Goal: Use online tool/utility: Utilize a website feature to perform a specific function

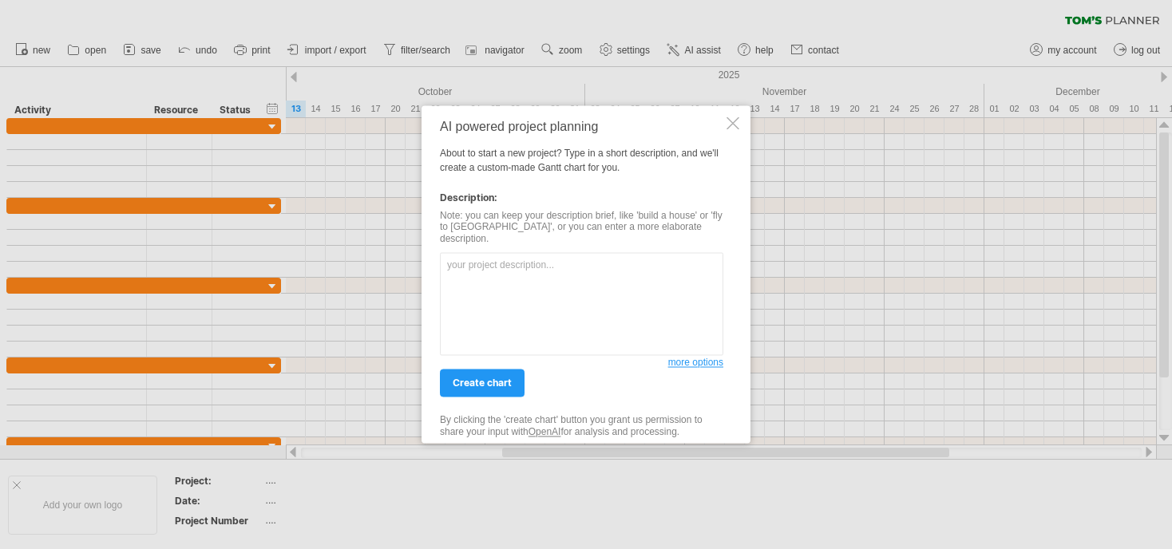
click at [505, 266] on textarea at bounding box center [582, 304] width 284 height 103
click at [556, 284] on textarea at bounding box center [582, 304] width 284 height 103
paste textarea "Loremips do sitame : Cons a elitse do ei temporinci Utlaboreet doloremagn Aliqu…"
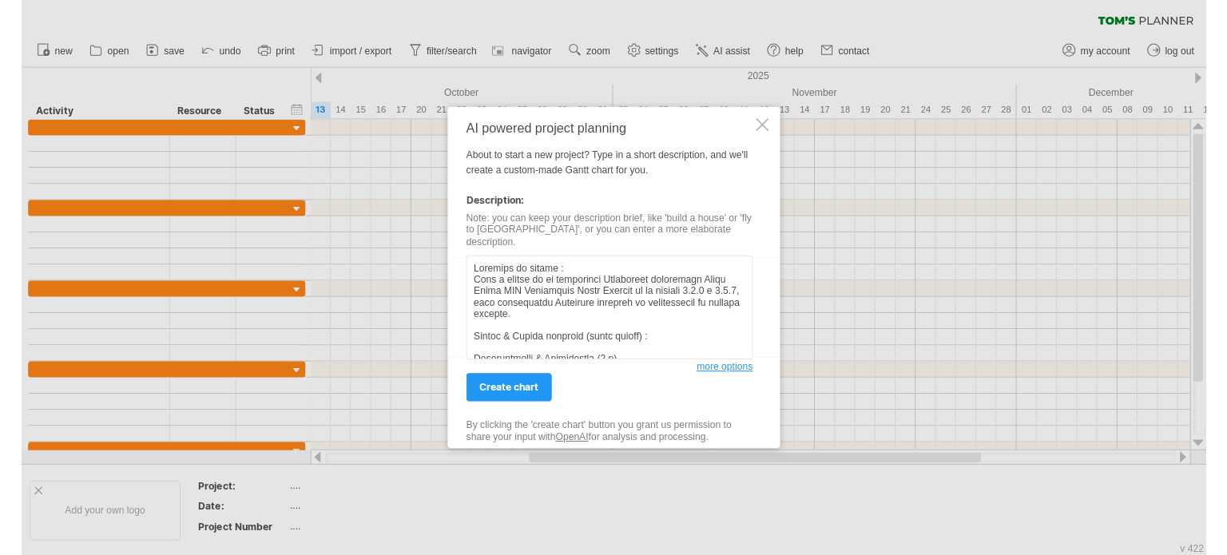
scroll to position [875, 0]
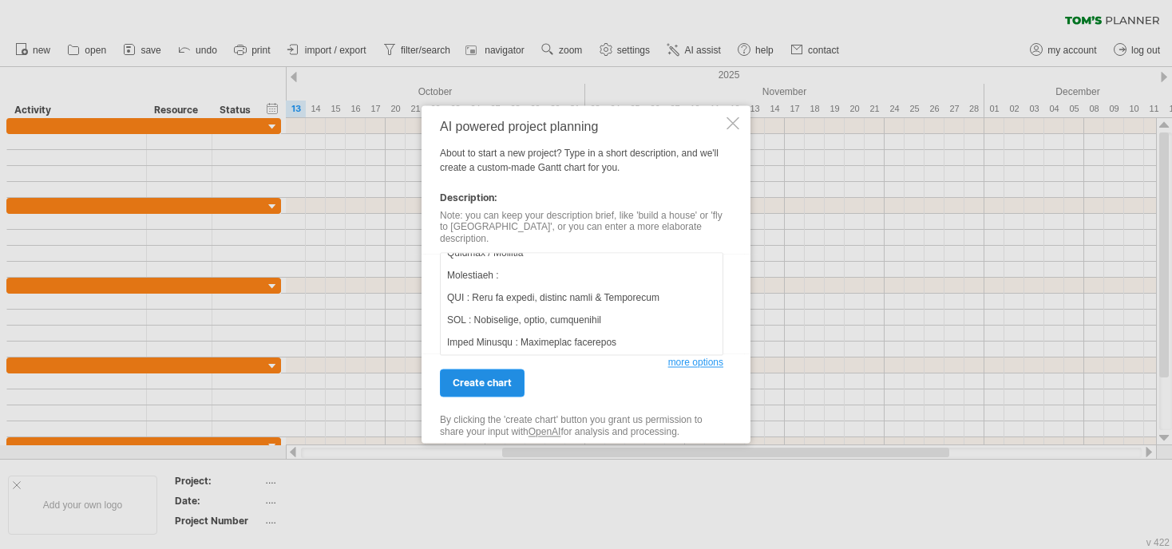
type textarea "Loremips do sitame : Cons a elitse do ei temporinci Utlaboreet doloremagn Aliqu…"
click at [511, 379] on link "create chart" at bounding box center [482, 384] width 85 height 28
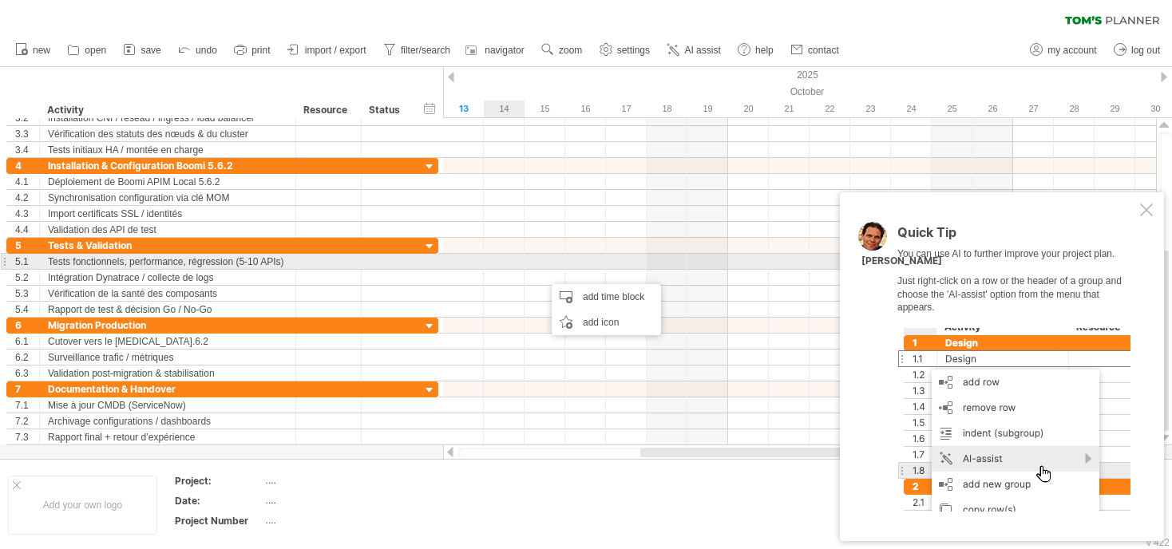
click at [496, 268] on div at bounding box center [799, 262] width 713 height 16
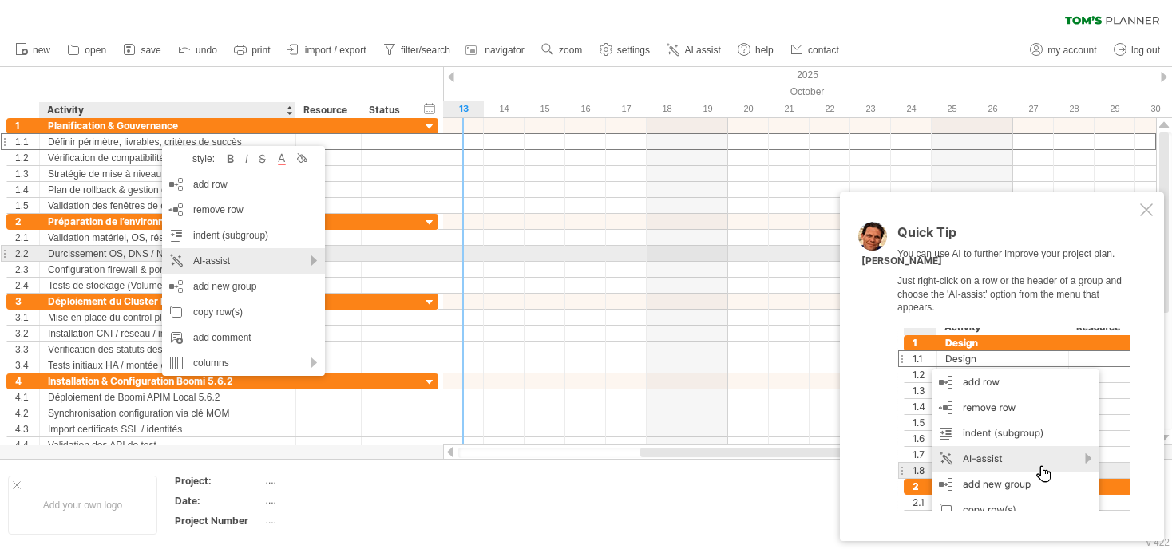
click at [299, 260] on div "AI-assist" at bounding box center [243, 261] width 163 height 26
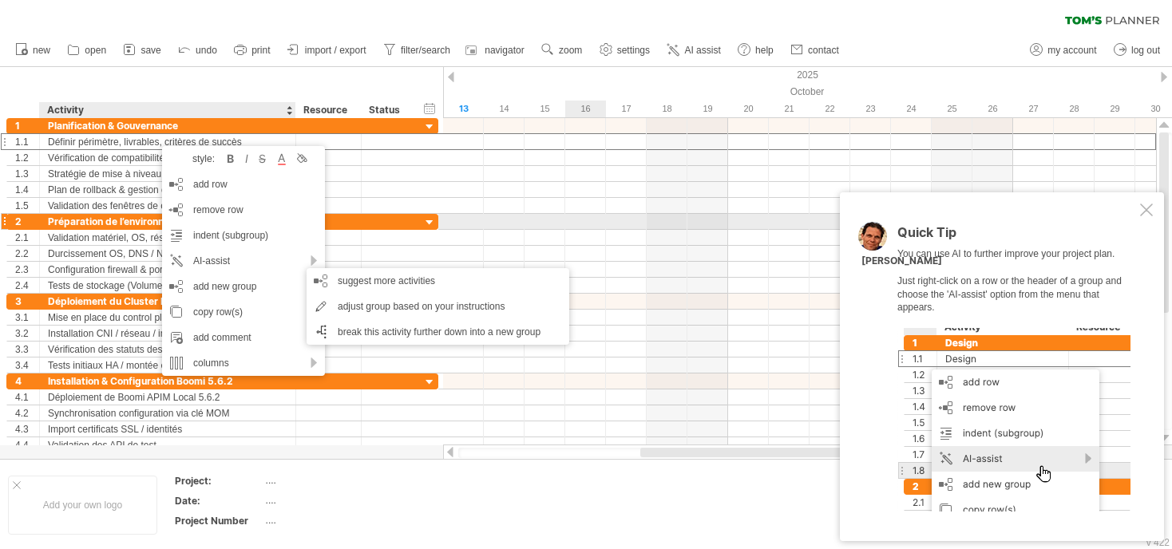
click at [600, 226] on div at bounding box center [799, 222] width 713 height 16
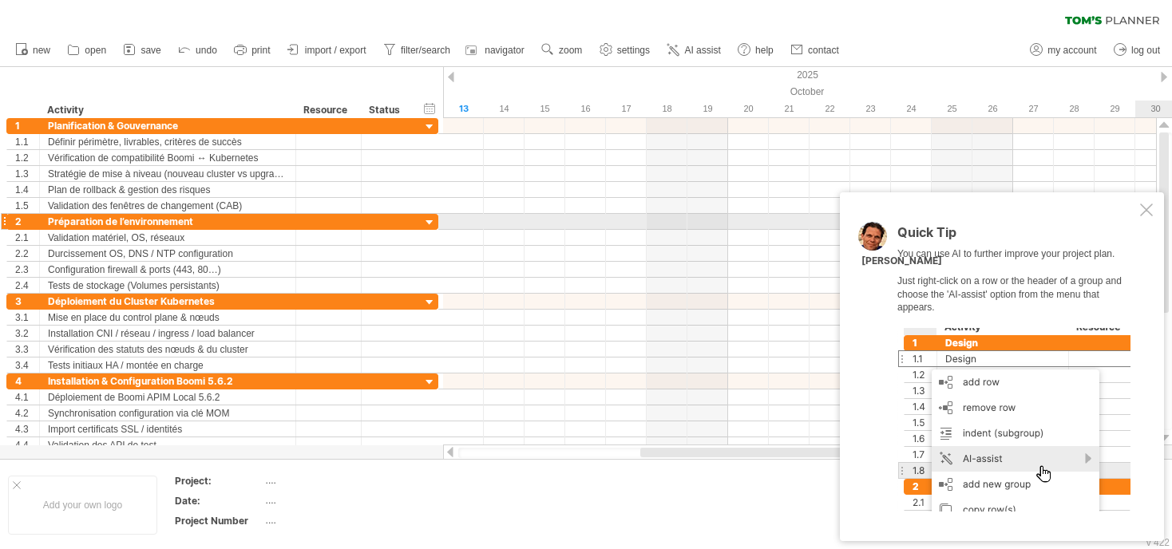
click at [1147, 215] on div at bounding box center [1147, 210] width 13 height 13
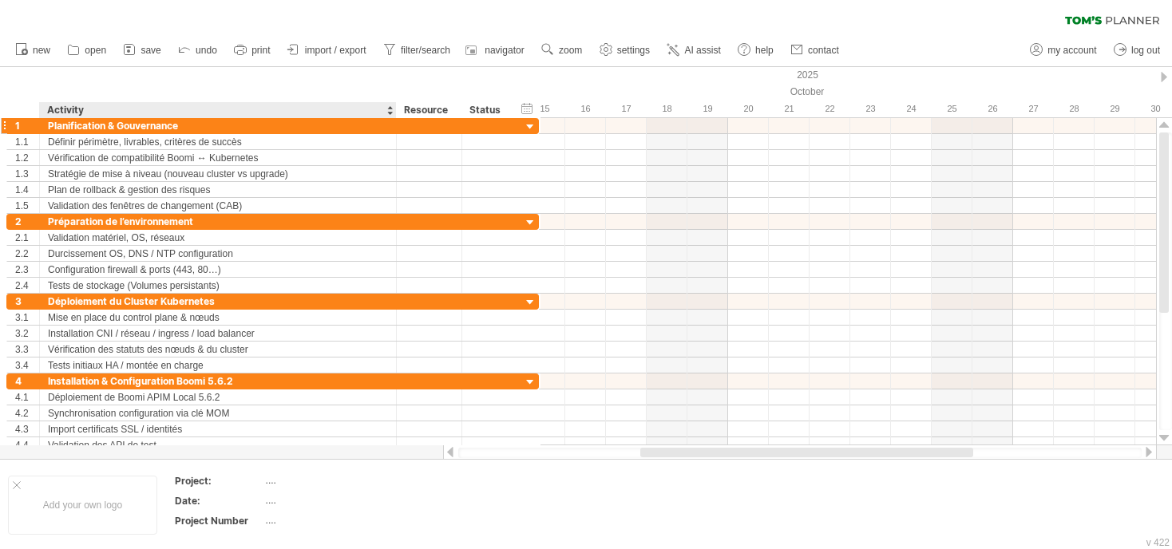
drag, startPoint x: 292, startPoint y: 109, endPoint x: 393, endPoint y: 118, distance: 101.1
click at [393, 118] on div "Trying to reach [DOMAIN_NAME] Connected again... 0% clear filter new 1" at bounding box center [586, 274] width 1172 height 549
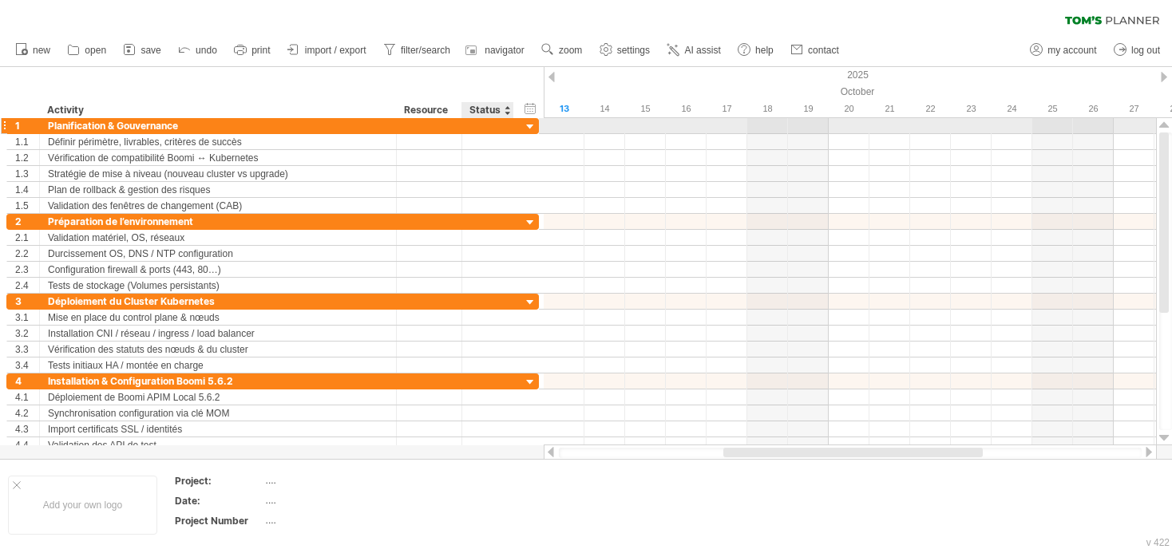
click at [529, 129] on div at bounding box center [530, 127] width 15 height 15
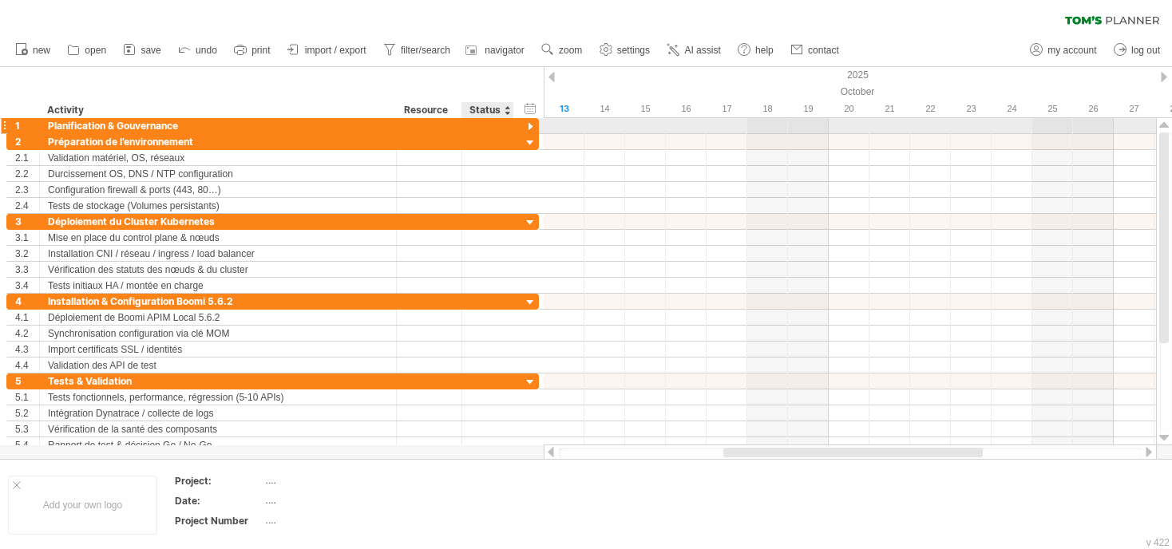
click at [529, 129] on div at bounding box center [530, 127] width 15 height 15
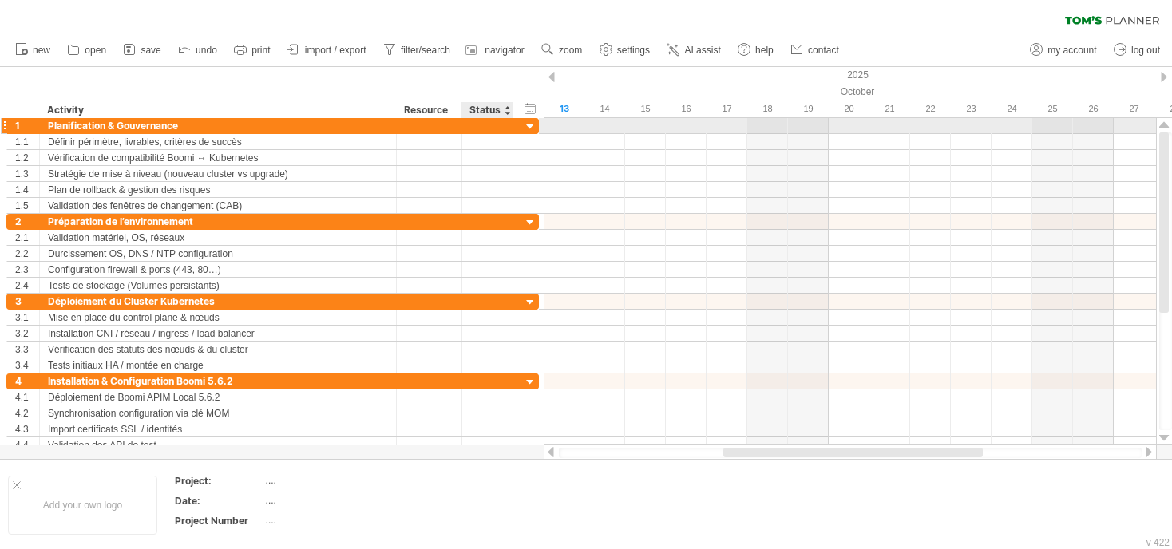
click at [529, 129] on div at bounding box center [530, 127] width 15 height 15
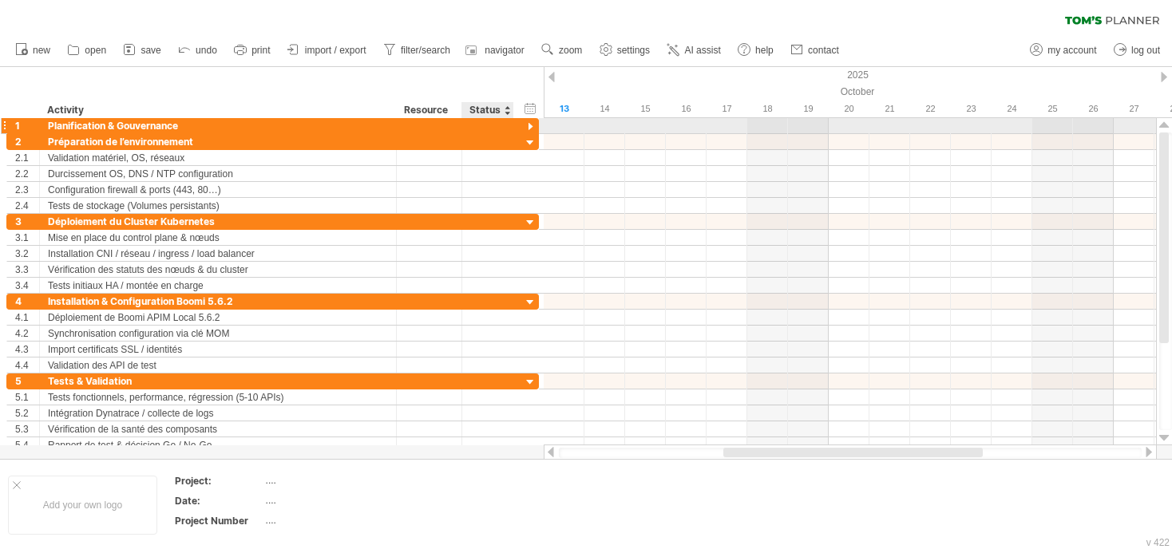
click at [529, 129] on div at bounding box center [530, 127] width 15 height 15
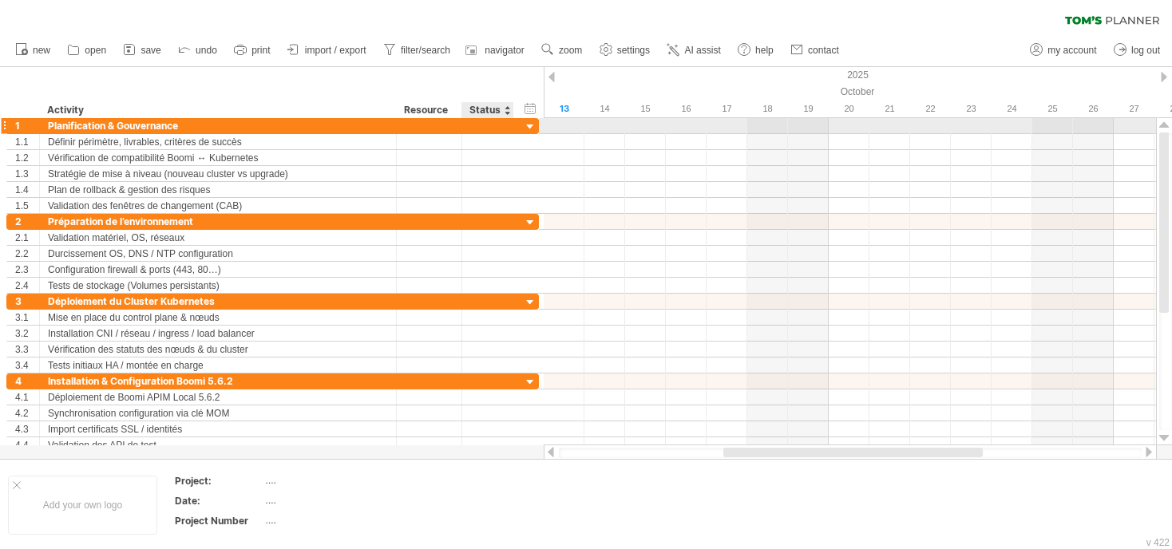
click at [529, 129] on div at bounding box center [530, 127] width 15 height 15
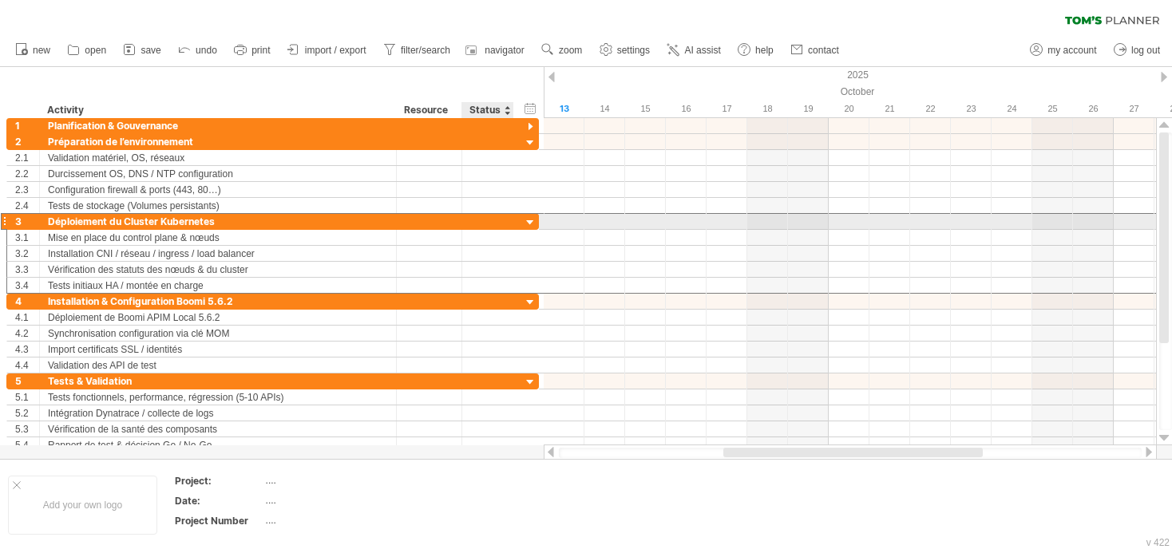
click at [522, 220] on div "**********" at bounding box center [272, 221] width 533 height 17
click at [522, 221] on div "**********" at bounding box center [272, 221] width 533 height 17
click at [523, 220] on div at bounding box center [530, 223] width 15 height 15
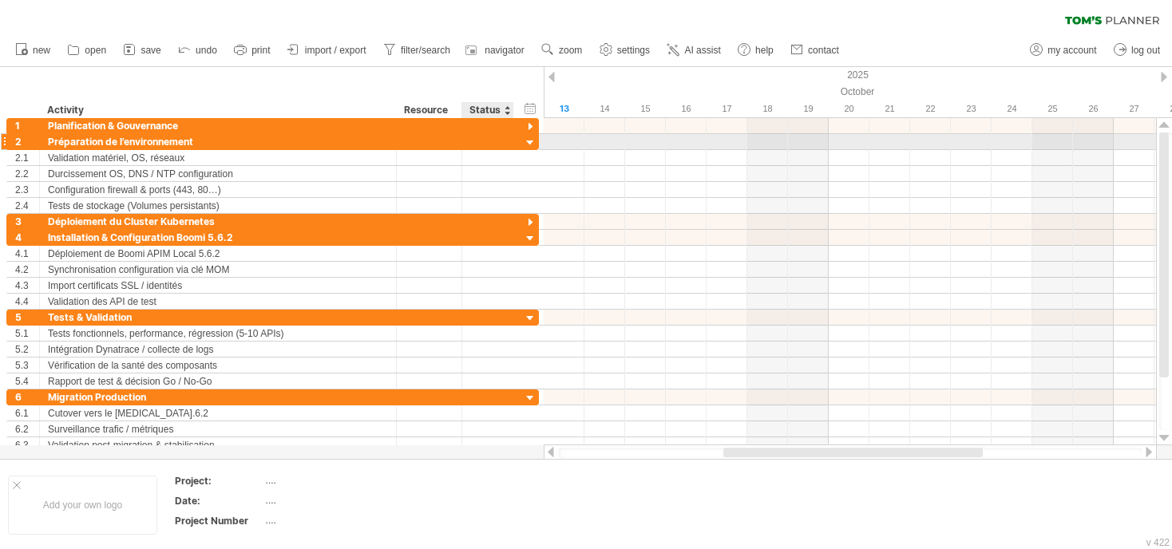
click at [527, 140] on div at bounding box center [530, 143] width 15 height 15
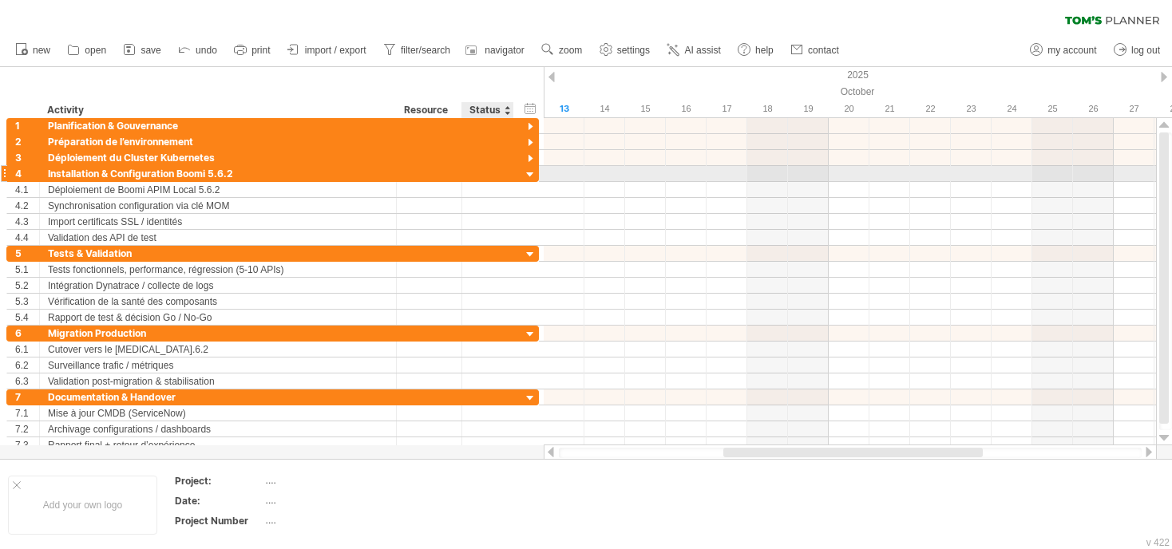
click at [524, 176] on div at bounding box center [530, 175] width 15 height 15
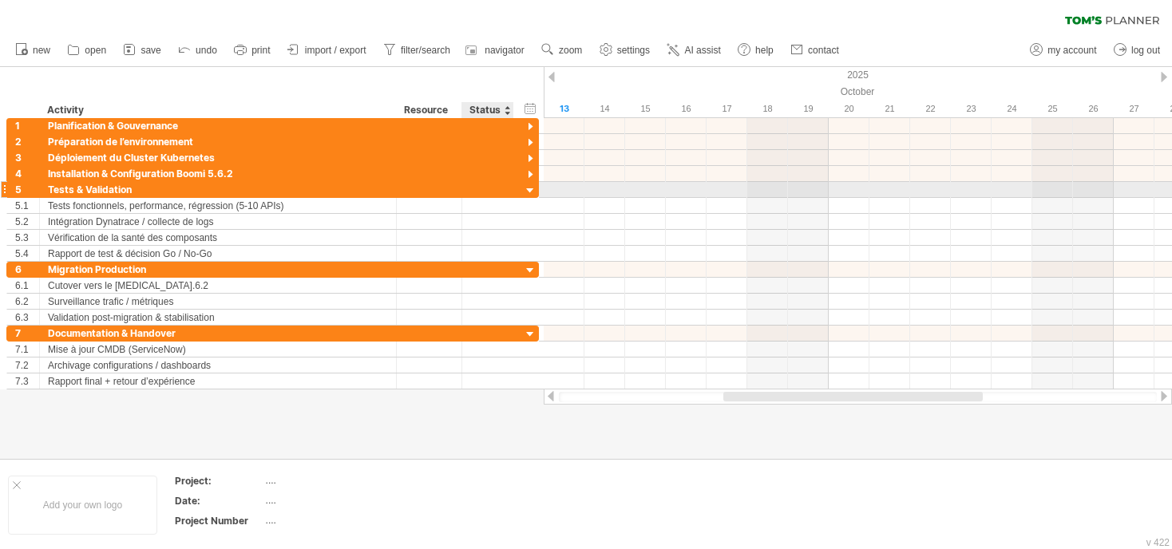
click at [530, 188] on div at bounding box center [530, 191] width 15 height 15
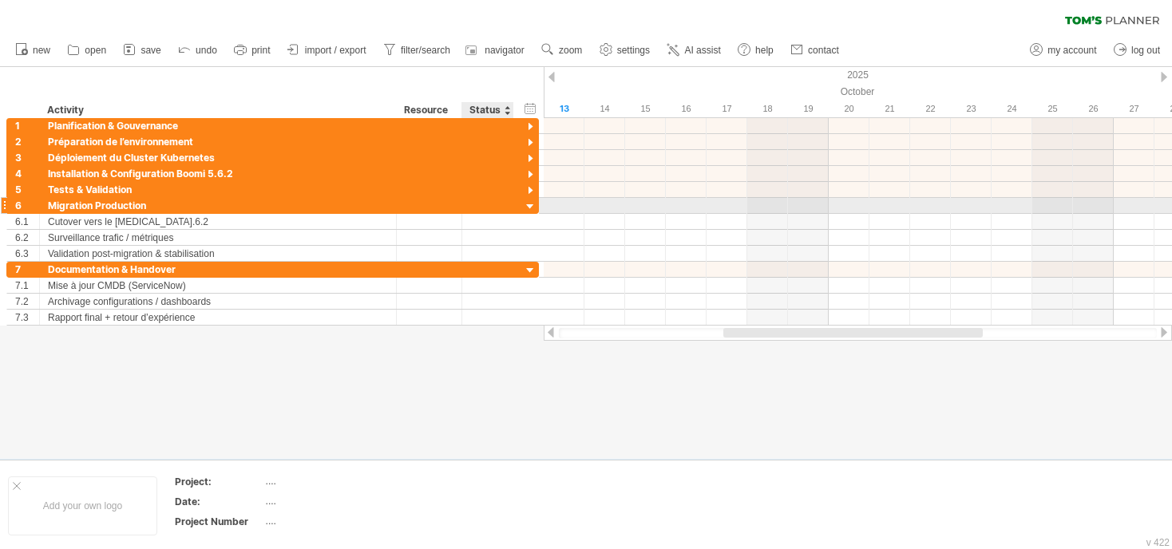
click at [530, 203] on div at bounding box center [530, 207] width 15 height 15
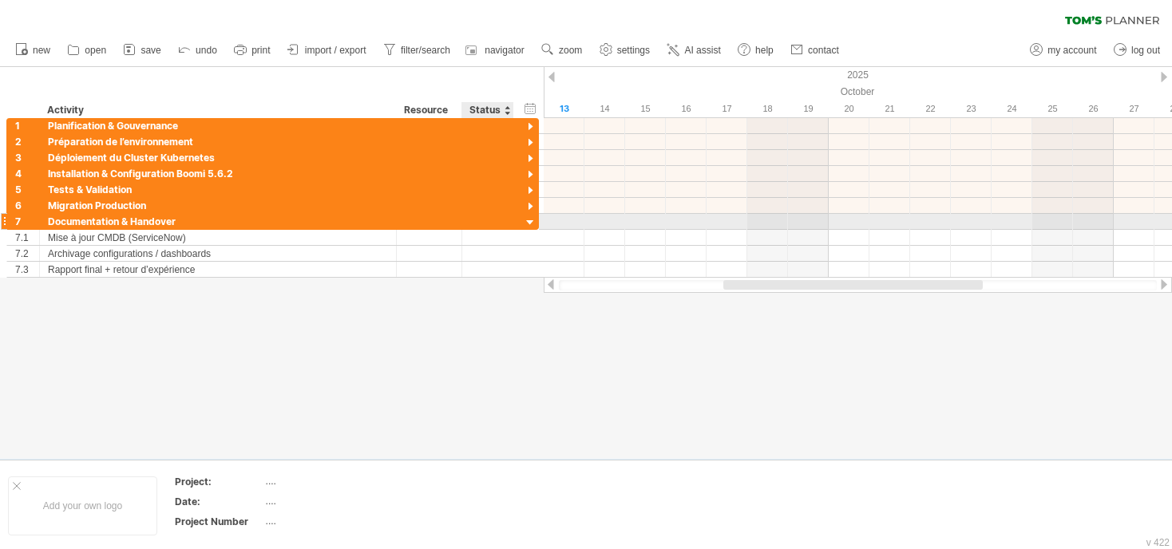
click at [528, 226] on div at bounding box center [530, 223] width 15 height 15
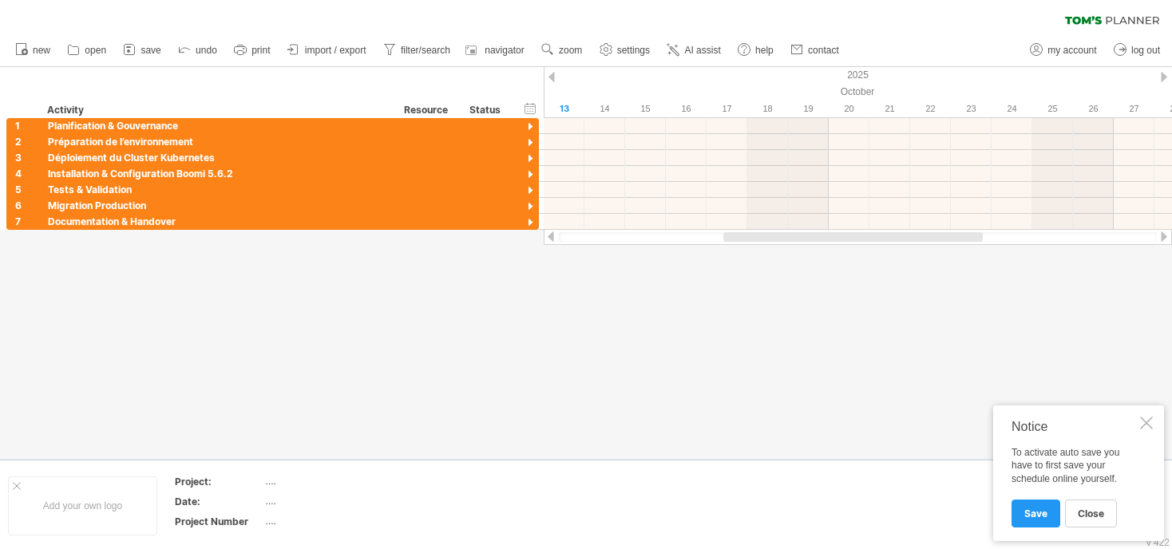
click at [1144, 422] on div at bounding box center [1147, 423] width 13 height 13
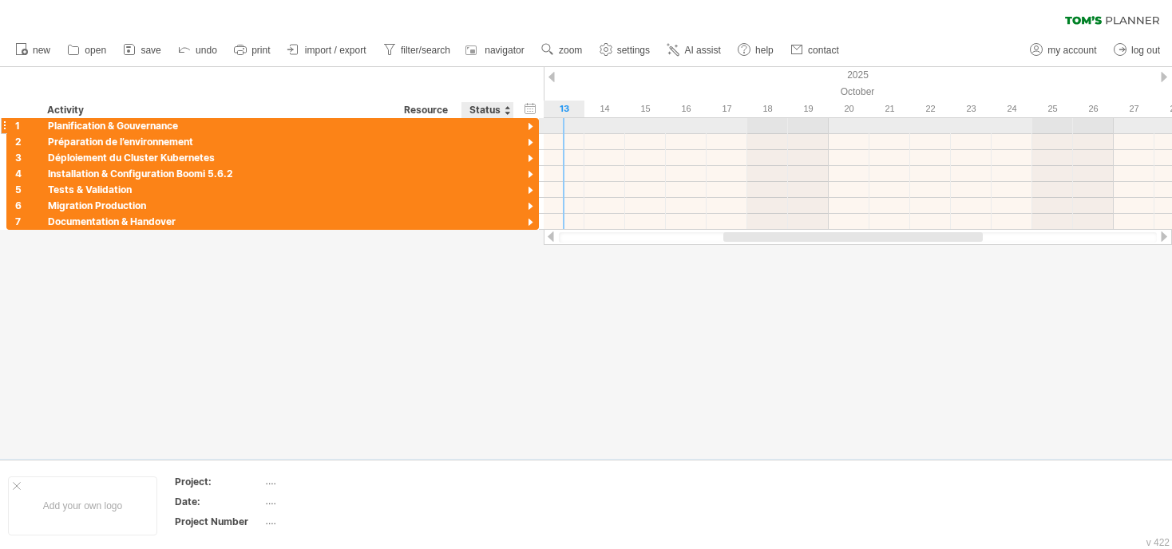
click at [529, 124] on div at bounding box center [530, 127] width 15 height 15
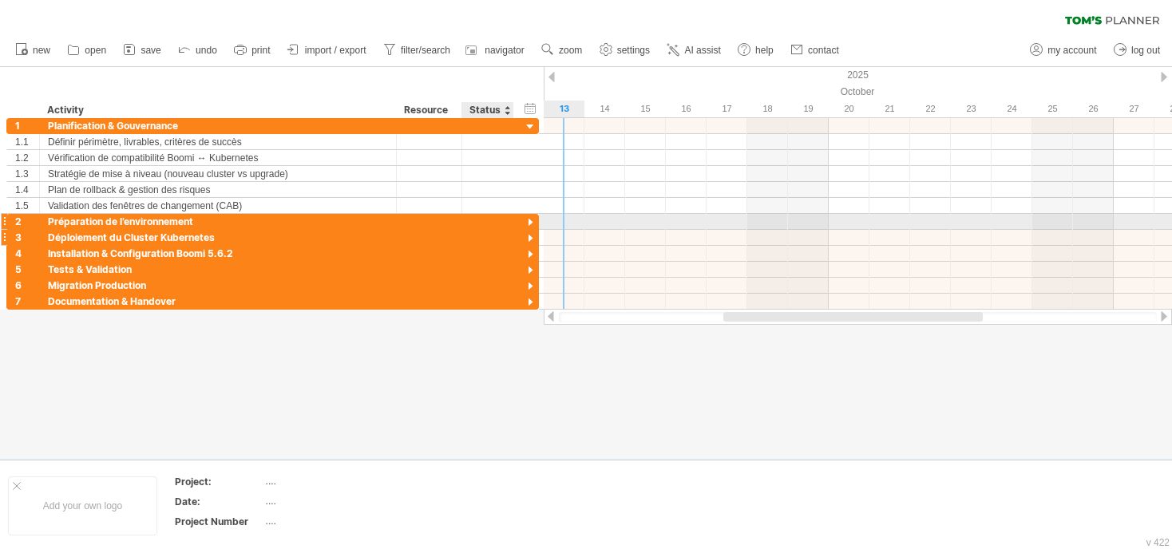
click at [522, 225] on div "**********" at bounding box center [272, 222] width 533 height 16
click at [531, 224] on div at bounding box center [530, 223] width 15 height 15
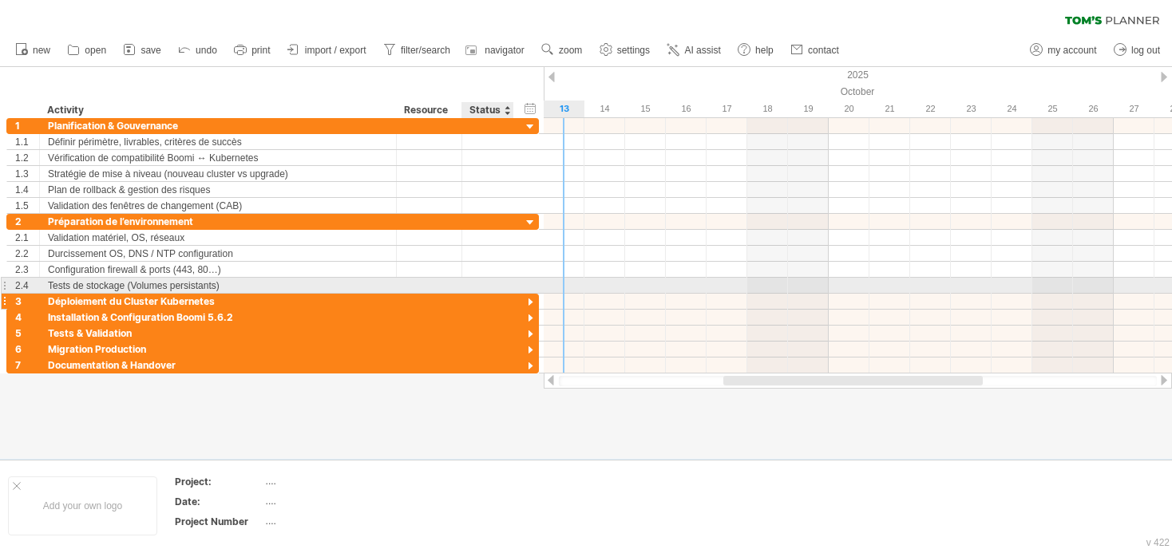
click at [530, 296] on div at bounding box center [530, 303] width 15 height 15
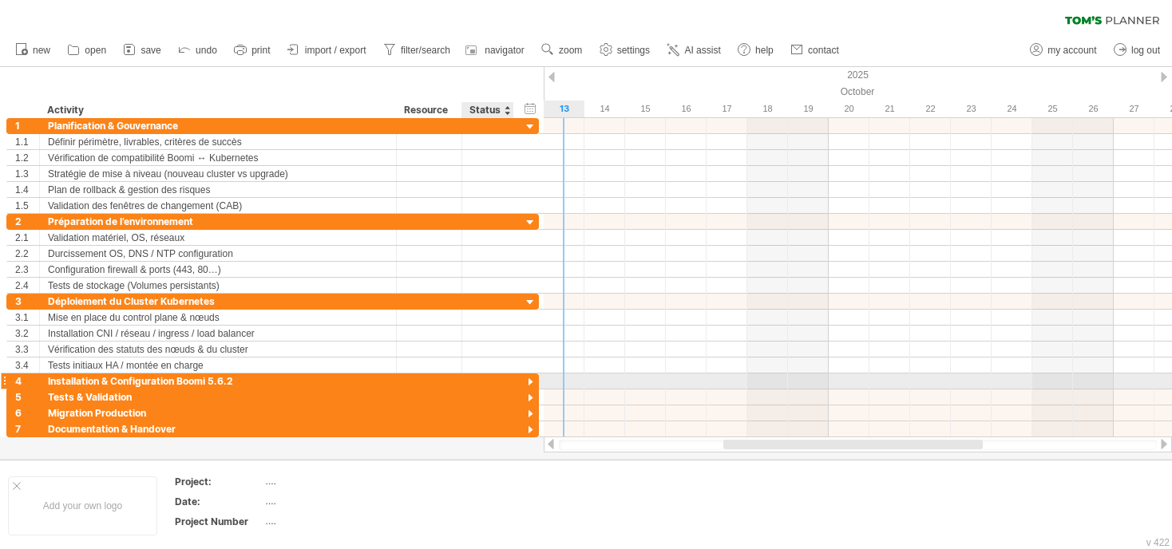
click at [530, 379] on div at bounding box center [530, 382] width 15 height 15
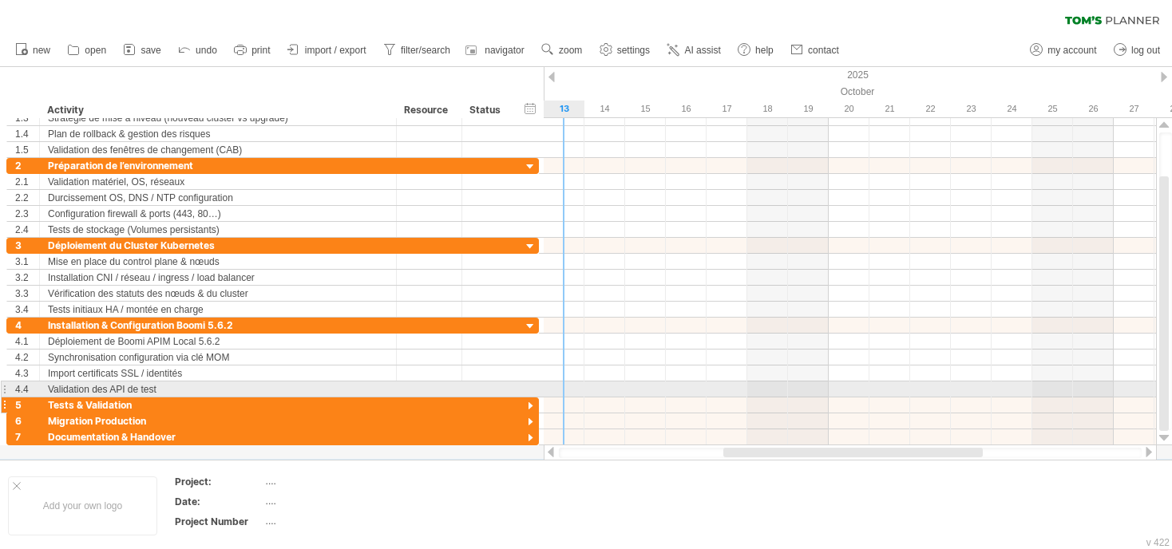
click at [529, 399] on div at bounding box center [530, 406] width 15 height 15
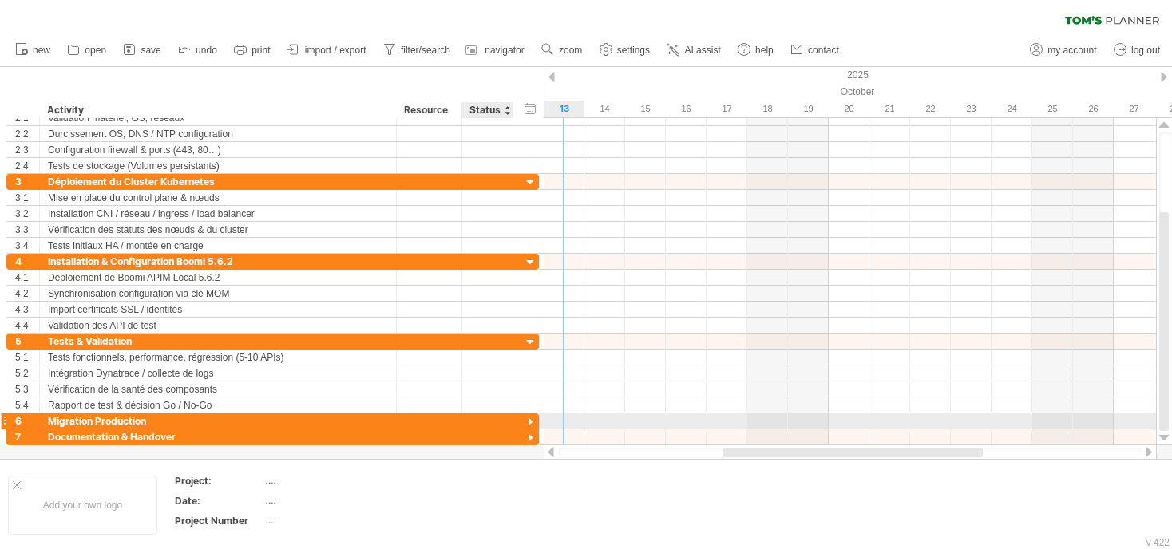
click at [530, 415] on div at bounding box center [530, 422] width 15 height 15
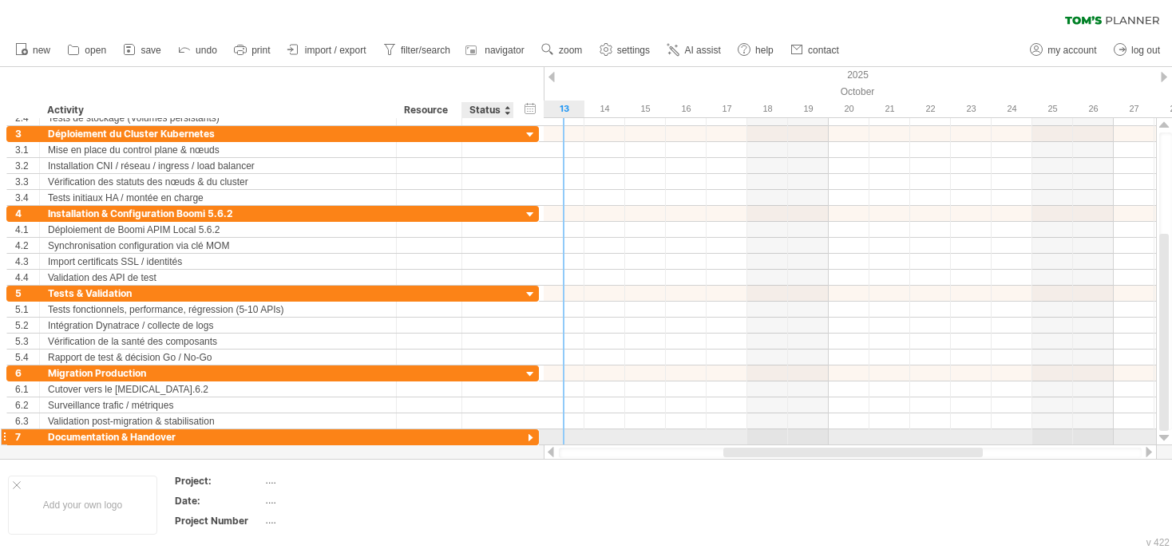
click at [530, 434] on div at bounding box center [530, 438] width 15 height 15
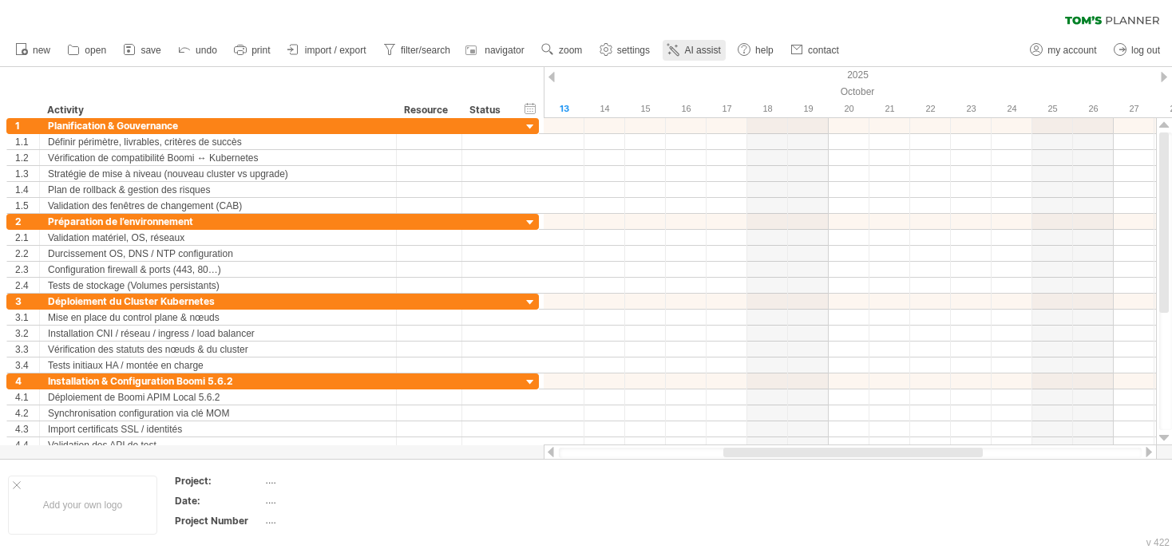
click at [704, 51] on span "AI assist" at bounding box center [702, 50] width 36 height 11
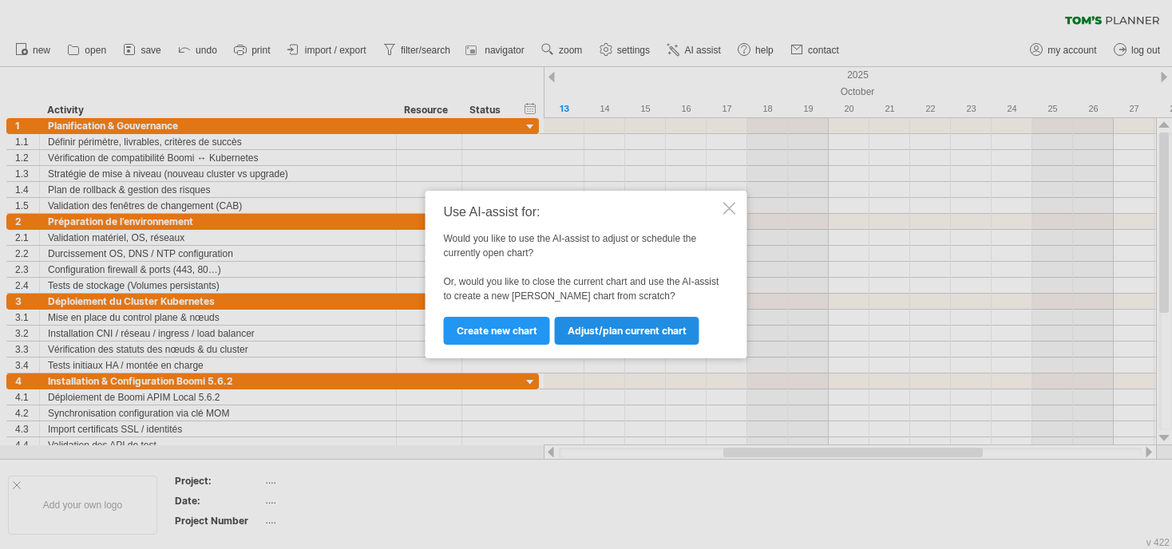
click at [654, 338] on link "Adjust/plan current chart" at bounding box center [627, 331] width 145 height 28
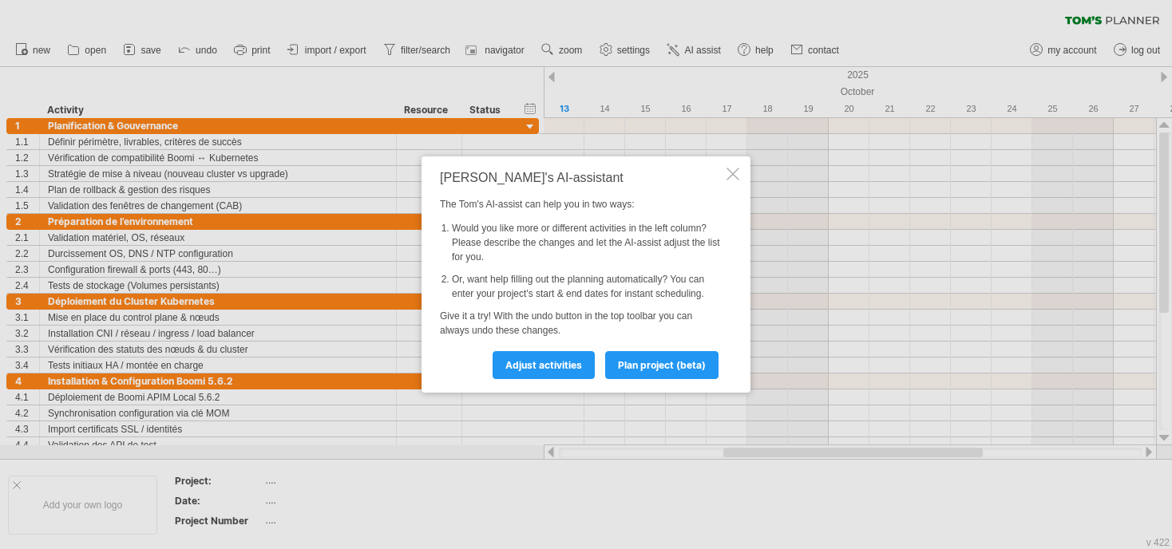
click at [729, 168] on div at bounding box center [733, 174] width 13 height 13
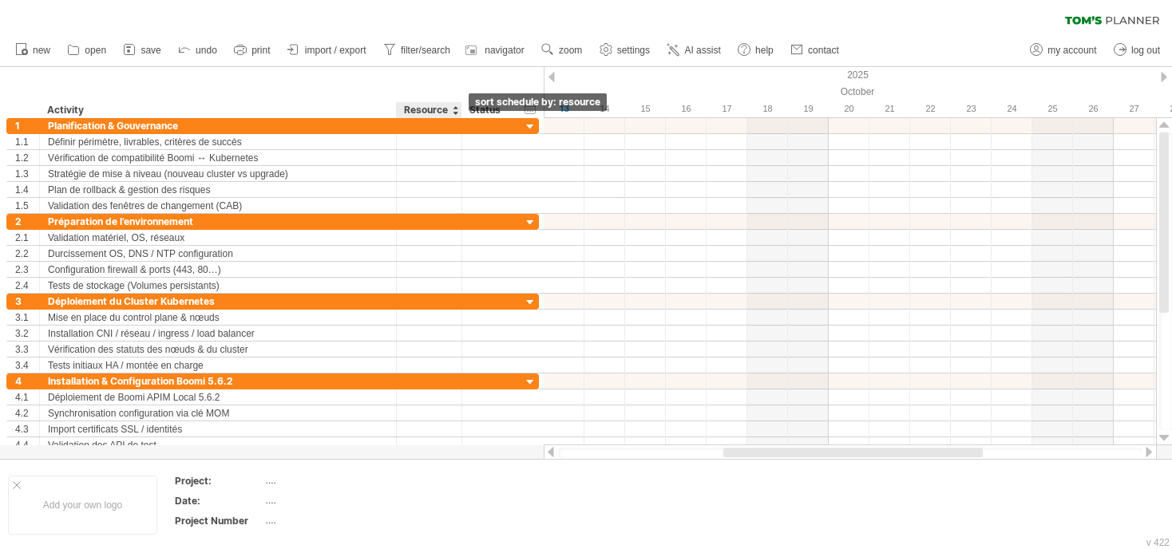
click at [454, 113] on div at bounding box center [455, 110] width 6 height 16
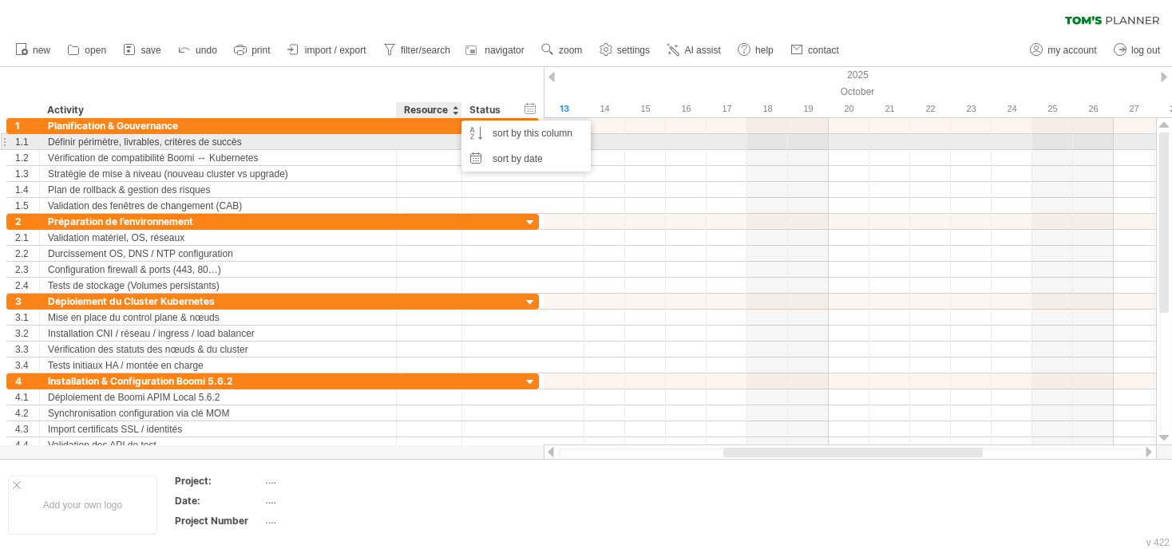
click at [426, 140] on div at bounding box center [429, 141] width 49 height 15
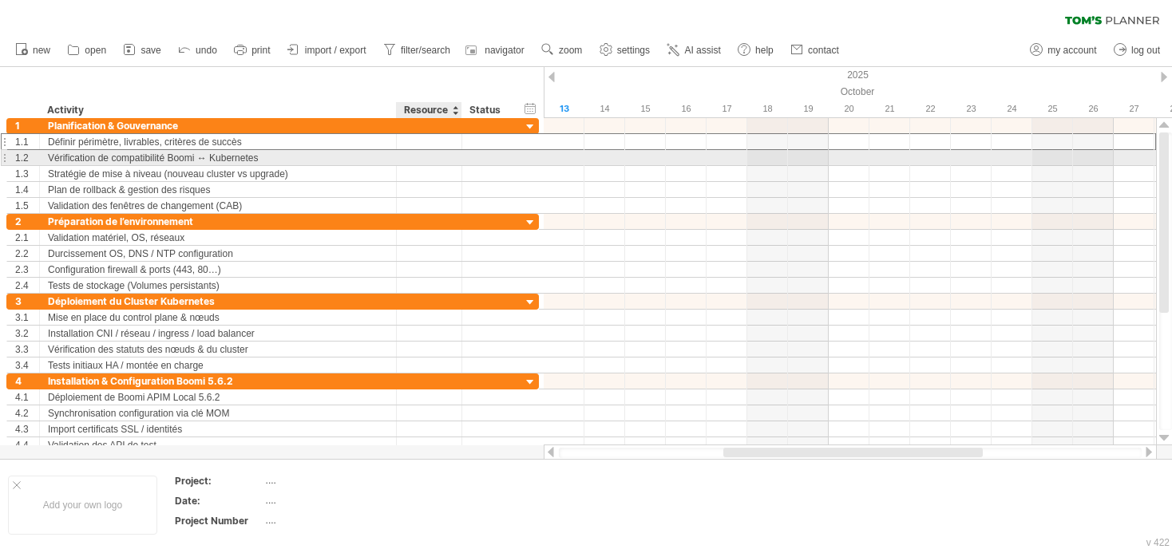
click at [418, 158] on div at bounding box center [429, 157] width 49 height 15
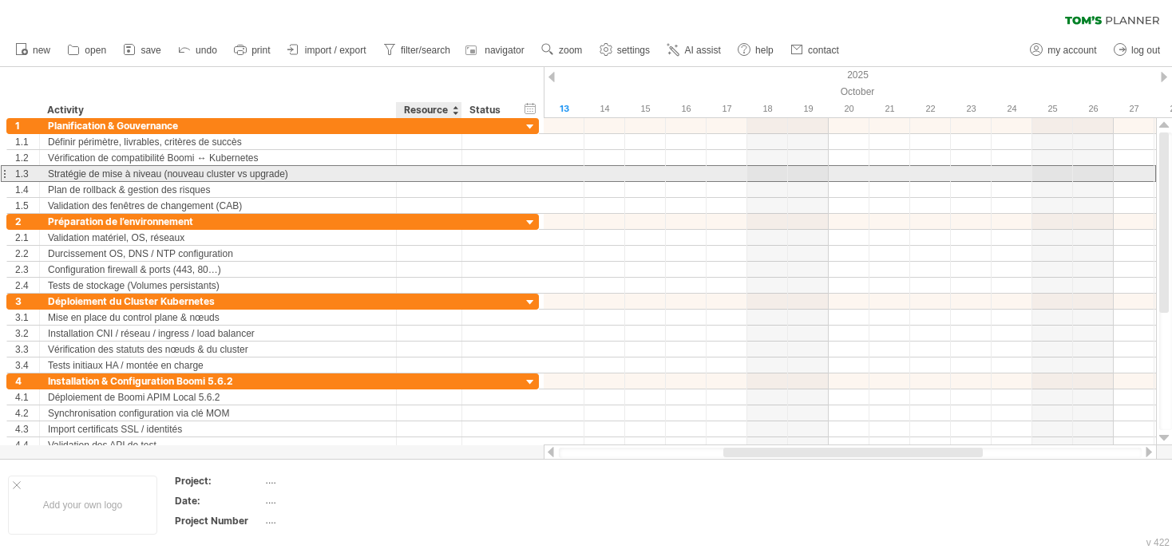
click at [419, 172] on div at bounding box center [429, 173] width 49 height 15
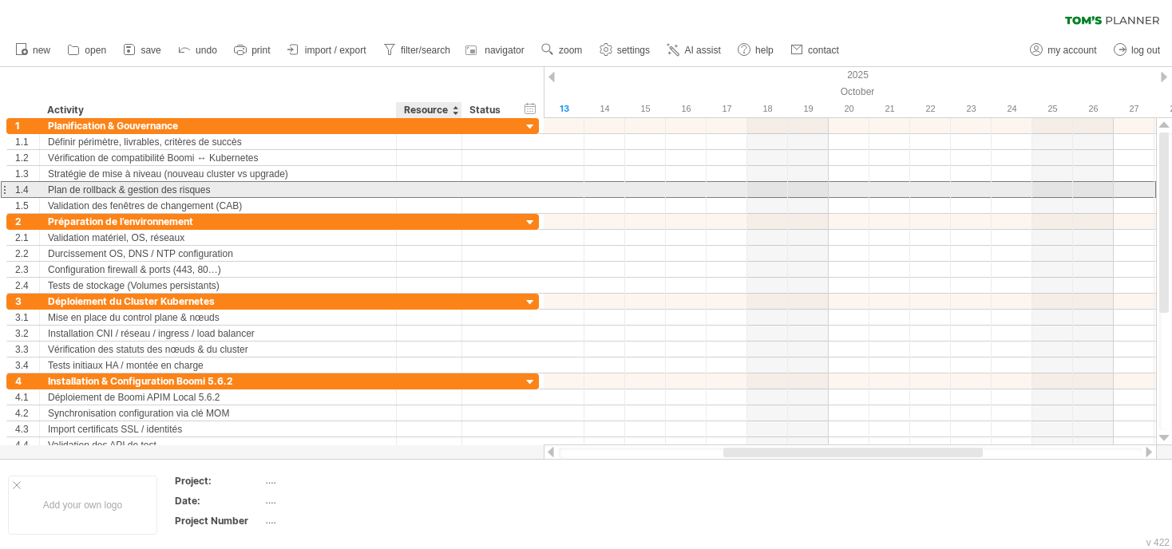
click at [425, 187] on div at bounding box center [429, 189] width 49 height 15
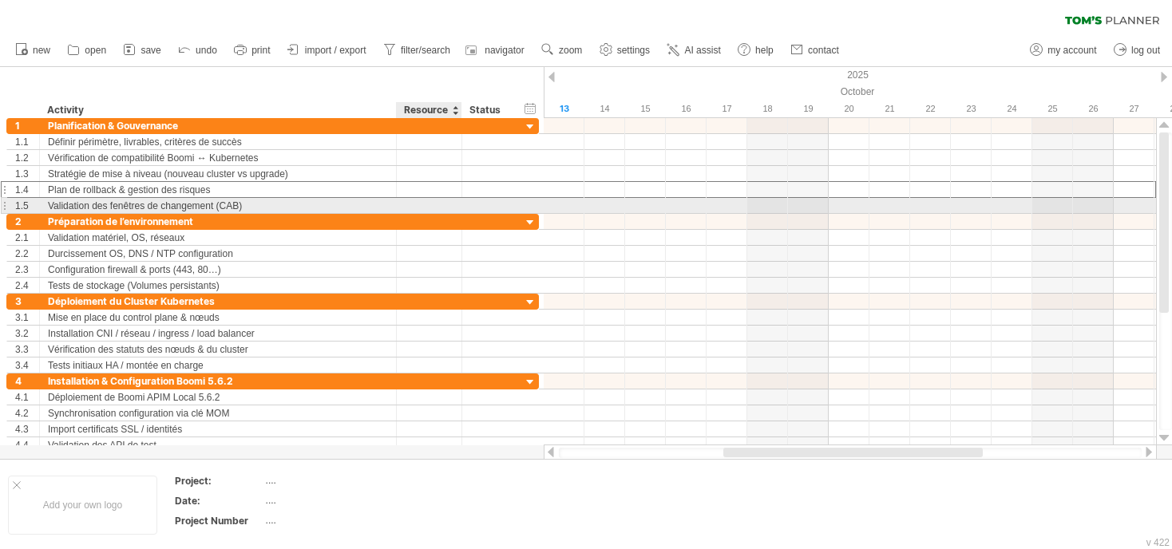
click at [428, 203] on div at bounding box center [429, 205] width 49 height 15
